Goal: Information Seeking & Learning: Learn about a topic

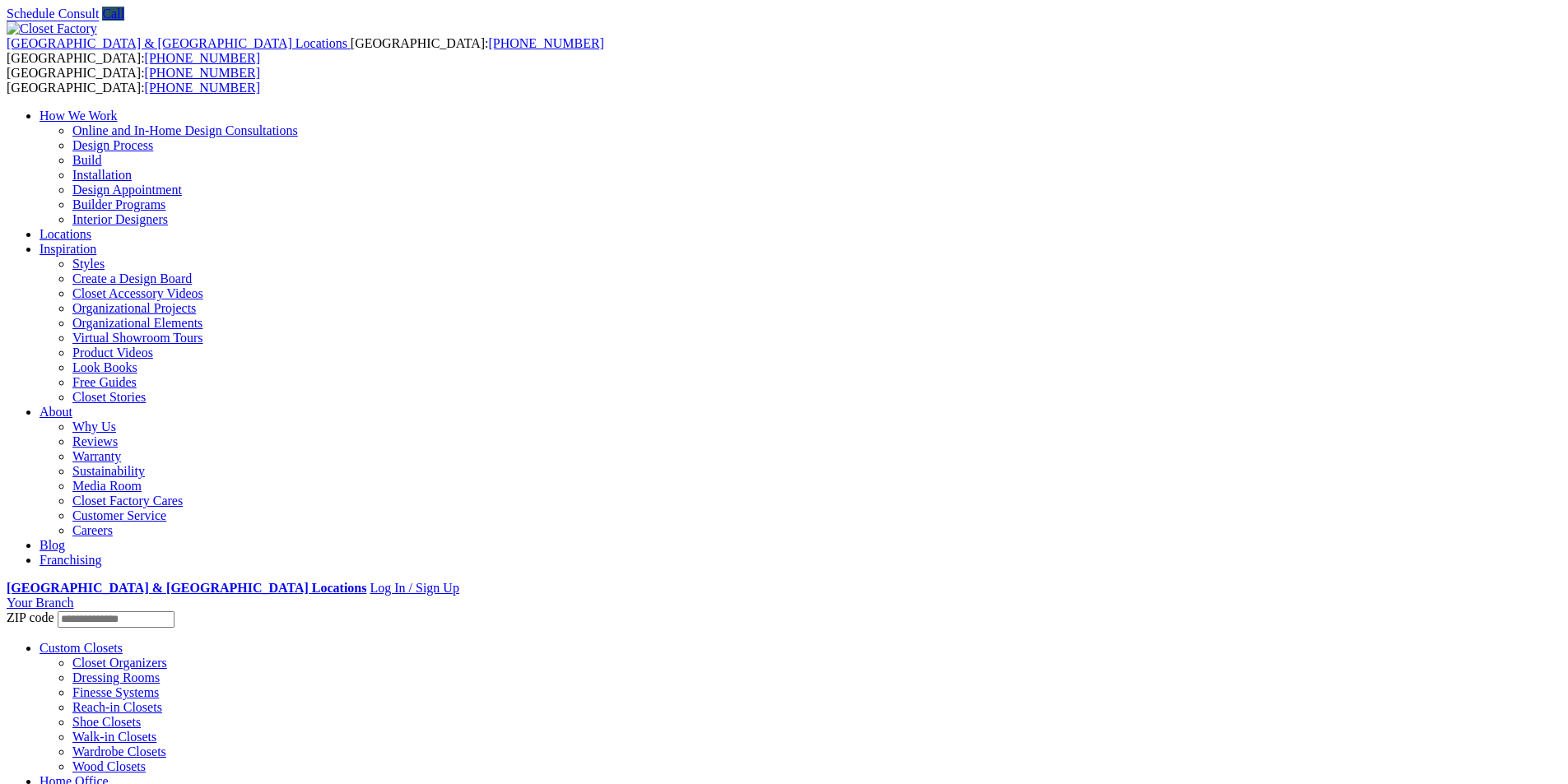
click at [97, 23] on img at bounding box center [51, 29] width 91 height 15
click at [123, 640] on link "Custom Closets" at bounding box center [81, 648] width 83 height 14
